Goal: Find specific page/section: Find specific page/section

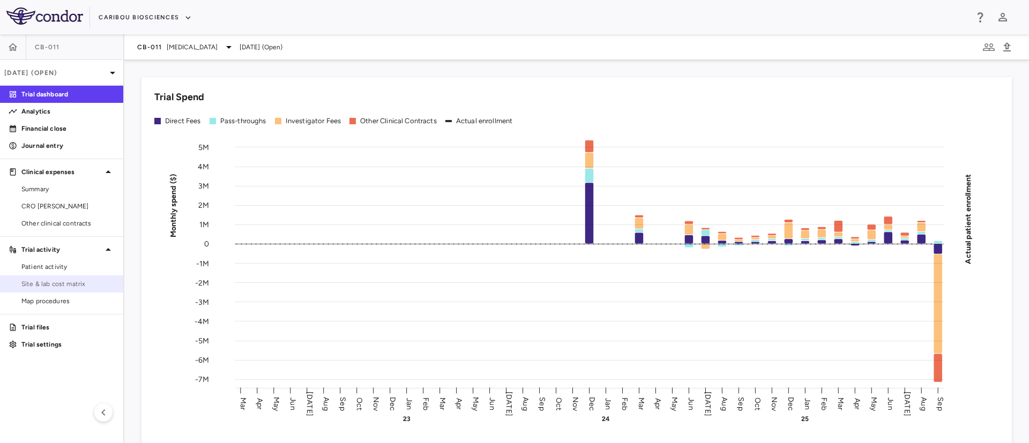
click at [63, 287] on span "Site & lab cost matrix" at bounding box center [67, 284] width 93 height 10
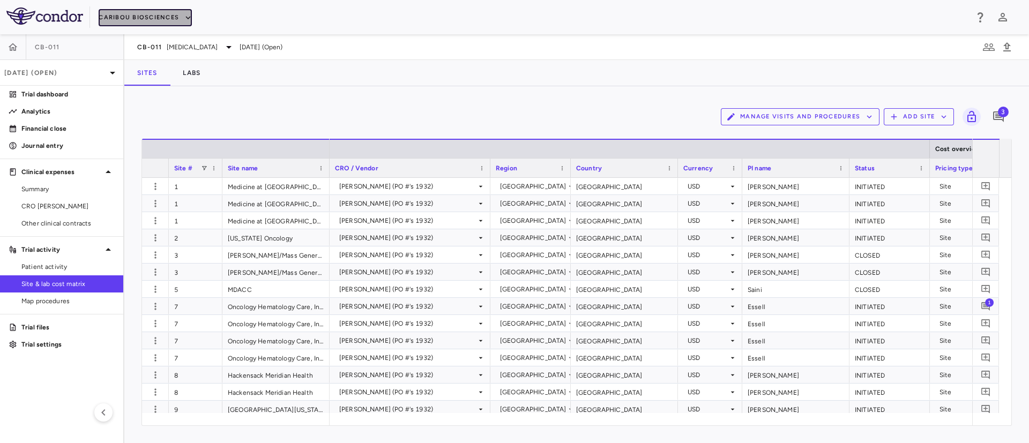
click at [177, 22] on button "Caribou Biosciences" at bounding box center [145, 17] width 93 height 17
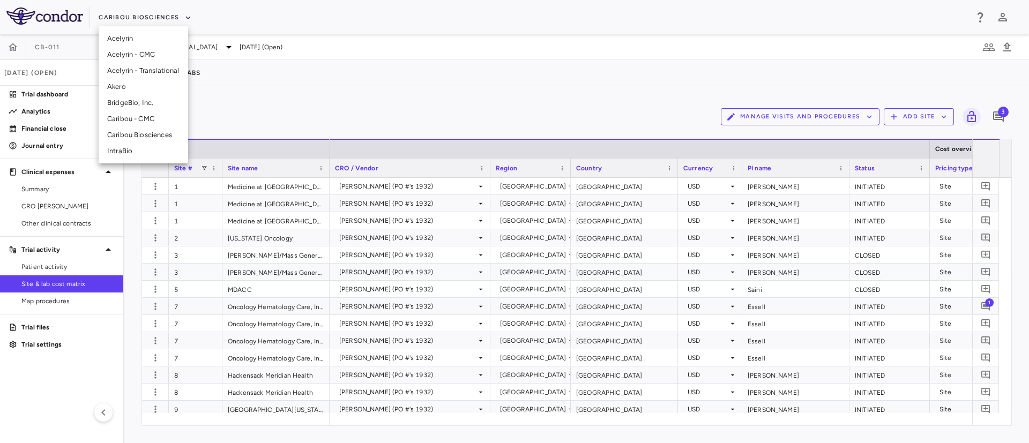
click at [114, 90] on li "Akero" at bounding box center [143, 87] width 89 height 16
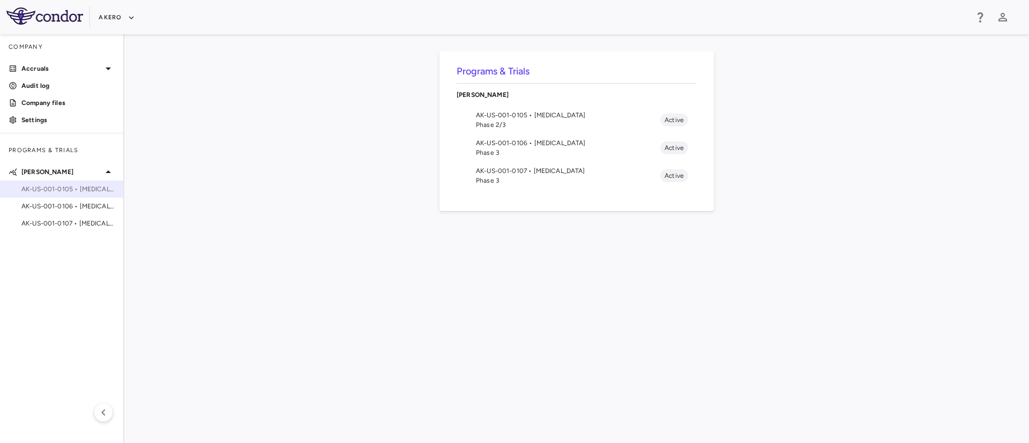
click at [68, 189] on span "AK-US-001-0105 • [MEDICAL_DATA]" at bounding box center [67, 189] width 93 height 10
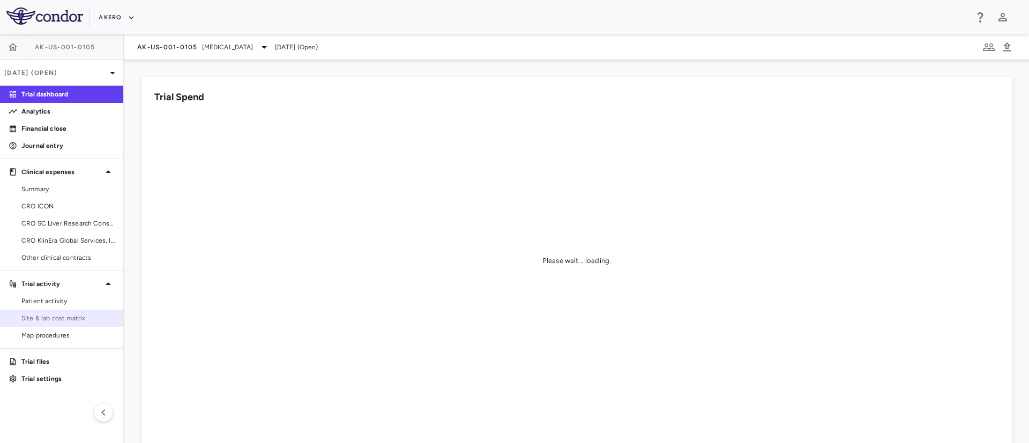
click at [32, 314] on span "Site & lab cost matrix" at bounding box center [67, 318] width 93 height 10
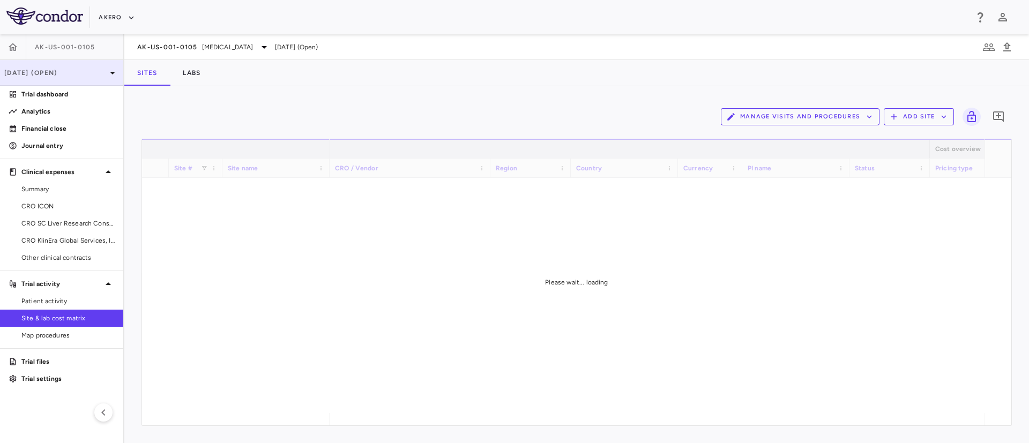
click at [110, 74] on icon at bounding box center [112, 72] width 13 height 13
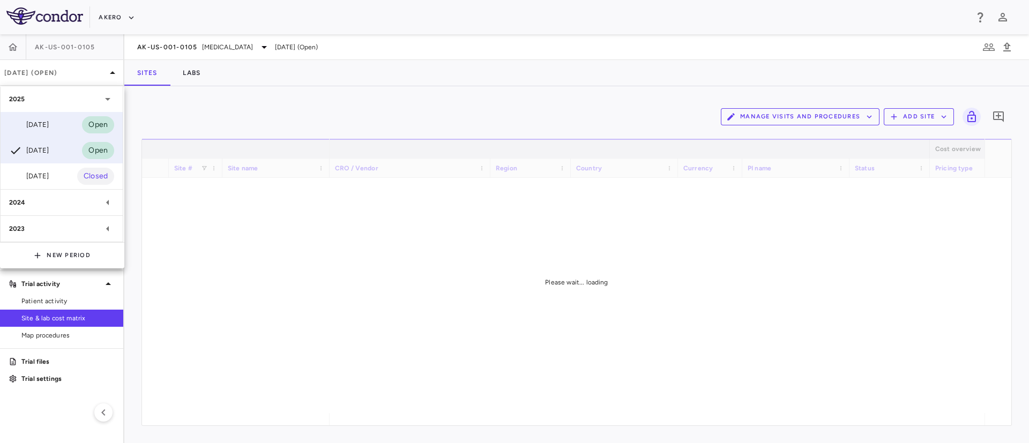
click at [47, 128] on div "[DATE]" at bounding box center [29, 124] width 40 height 13
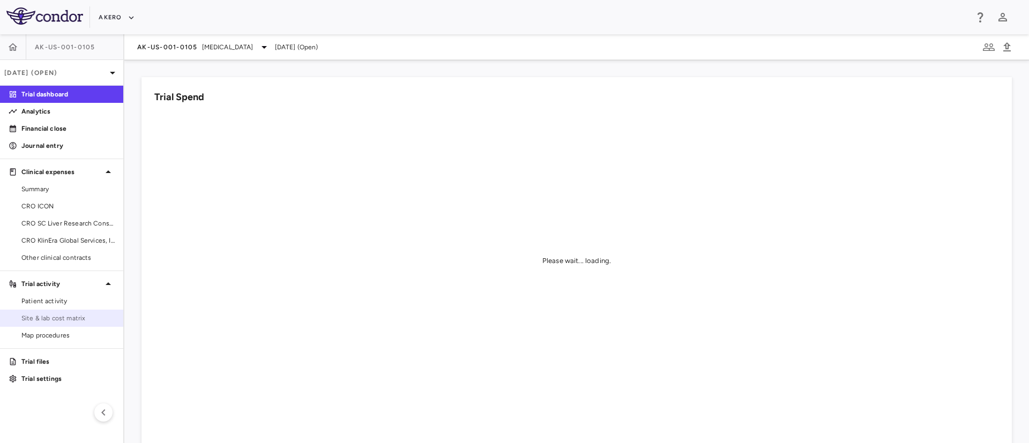
click at [47, 317] on span "Site & lab cost matrix" at bounding box center [67, 318] width 93 height 10
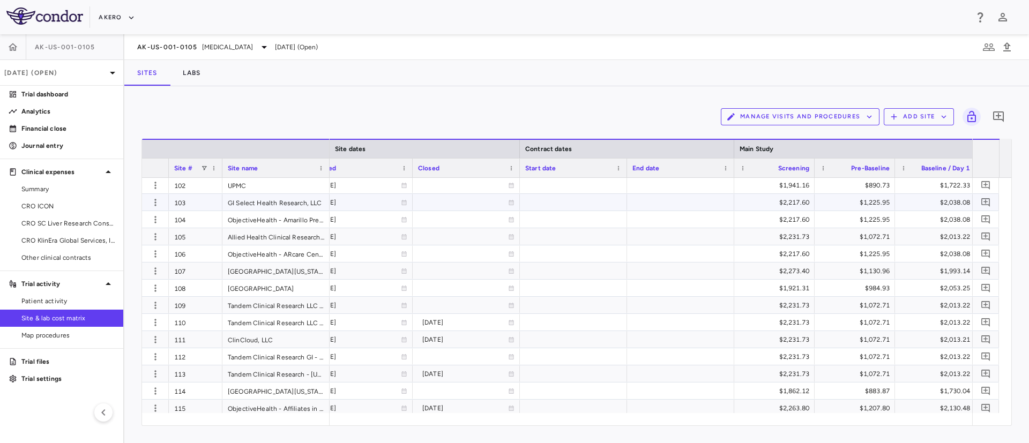
scroll to position [0, 847]
